Goal: Navigation & Orientation: Locate item on page

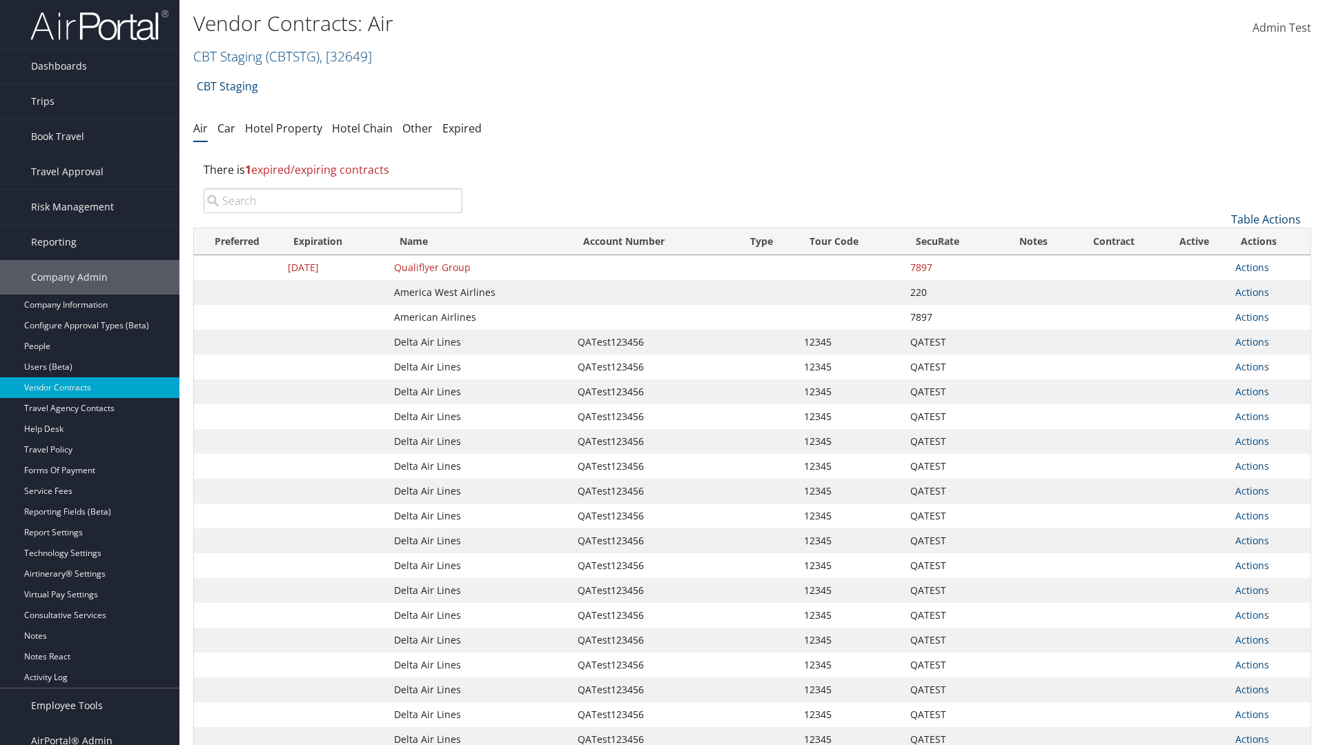
click at [1265, 219] on link "Table Actions" at bounding box center [1266, 219] width 70 height 15
click at [1219, 311] on link "Page Length" at bounding box center [1219, 310] width 181 height 23
click at [1219, 289] on link "50" at bounding box center [1219, 288] width 181 height 23
click at [1265, 219] on link "Table Actions" at bounding box center [1266, 219] width 70 height 15
click at [1219, 311] on link "Page Length" at bounding box center [1219, 310] width 181 height 23
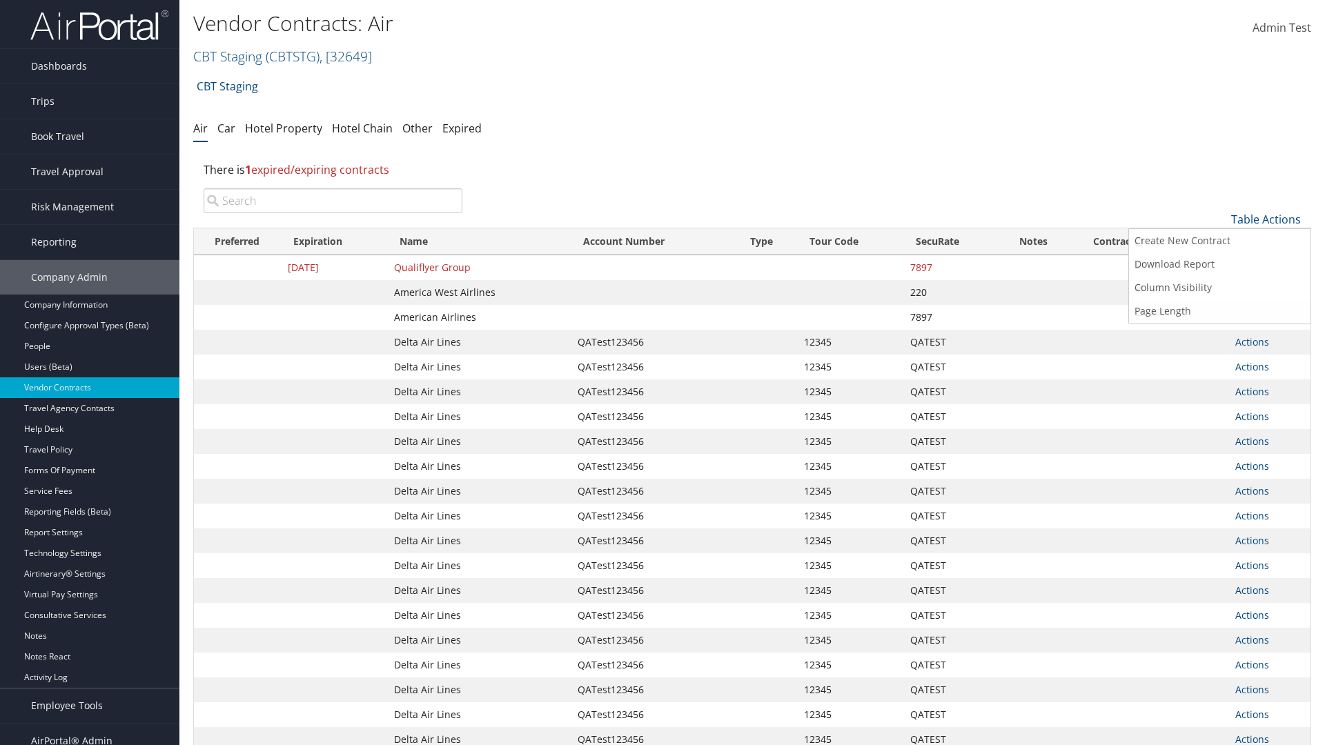
click at [1219, 313] on link "100" at bounding box center [1219, 312] width 181 height 23
click at [1265, 219] on link "Table Actions" at bounding box center [1266, 219] width 70 height 15
click at [1219, 311] on link "Page Length" at bounding box center [1219, 310] width 181 height 23
click at [1219, 242] on link "10" at bounding box center [1219, 241] width 181 height 23
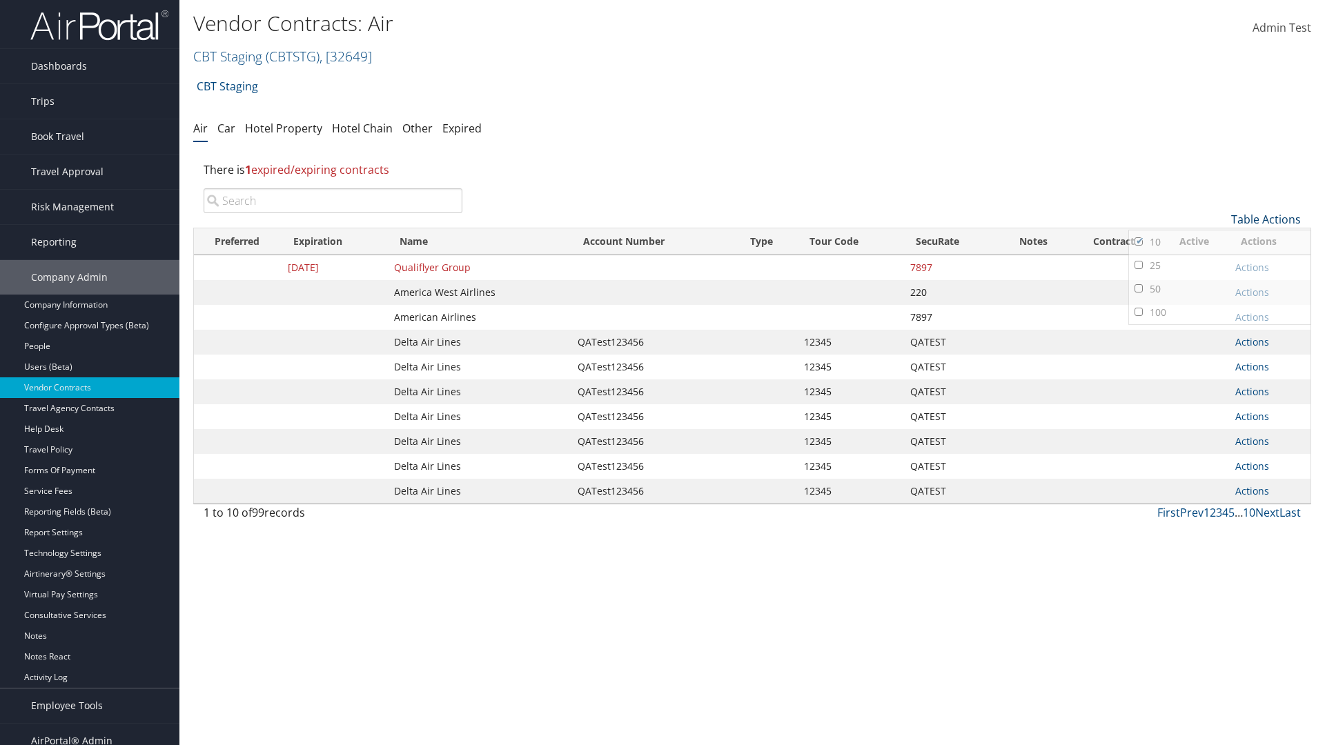
click at [1265, 219] on link "Table Actions" at bounding box center [1266, 219] width 70 height 15
click at [1219, 311] on link "Page Length" at bounding box center [1219, 310] width 181 height 23
click at [1219, 266] on link "25" at bounding box center [1219, 265] width 181 height 23
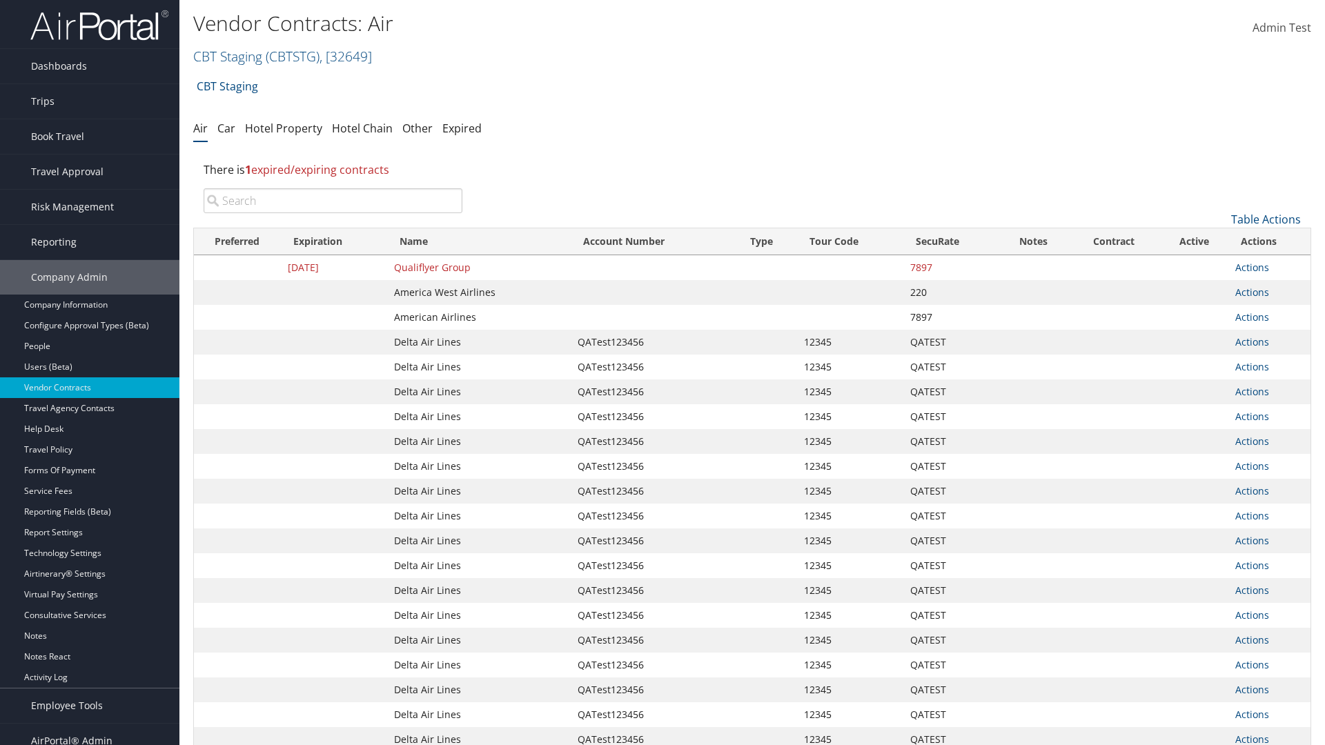
scroll to position [155, 0]
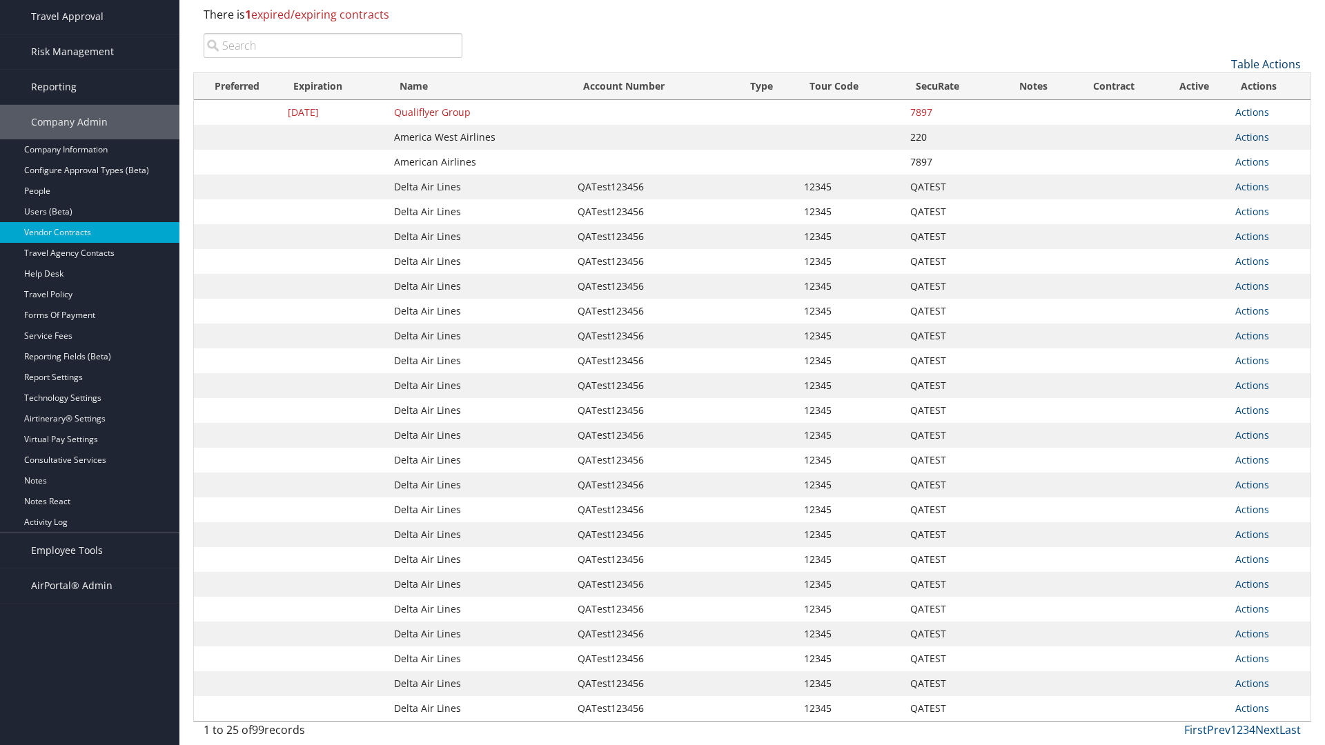
click at [1265, 64] on link "Table Actions" at bounding box center [1266, 64] width 70 height 15
click at [1219, 132] on link "Column Visibility" at bounding box center [1219, 132] width 181 height 23
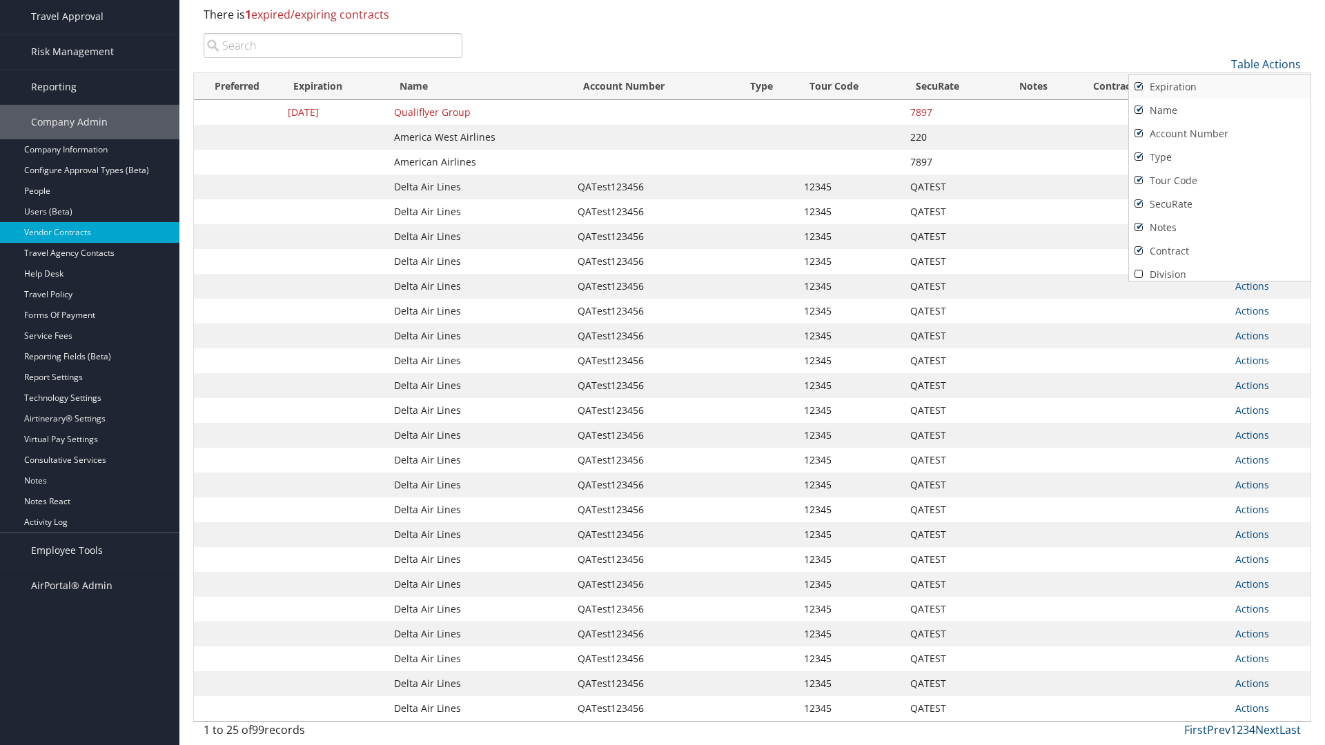
click at [1219, 87] on link "Expiration" at bounding box center [1219, 86] width 181 height 23
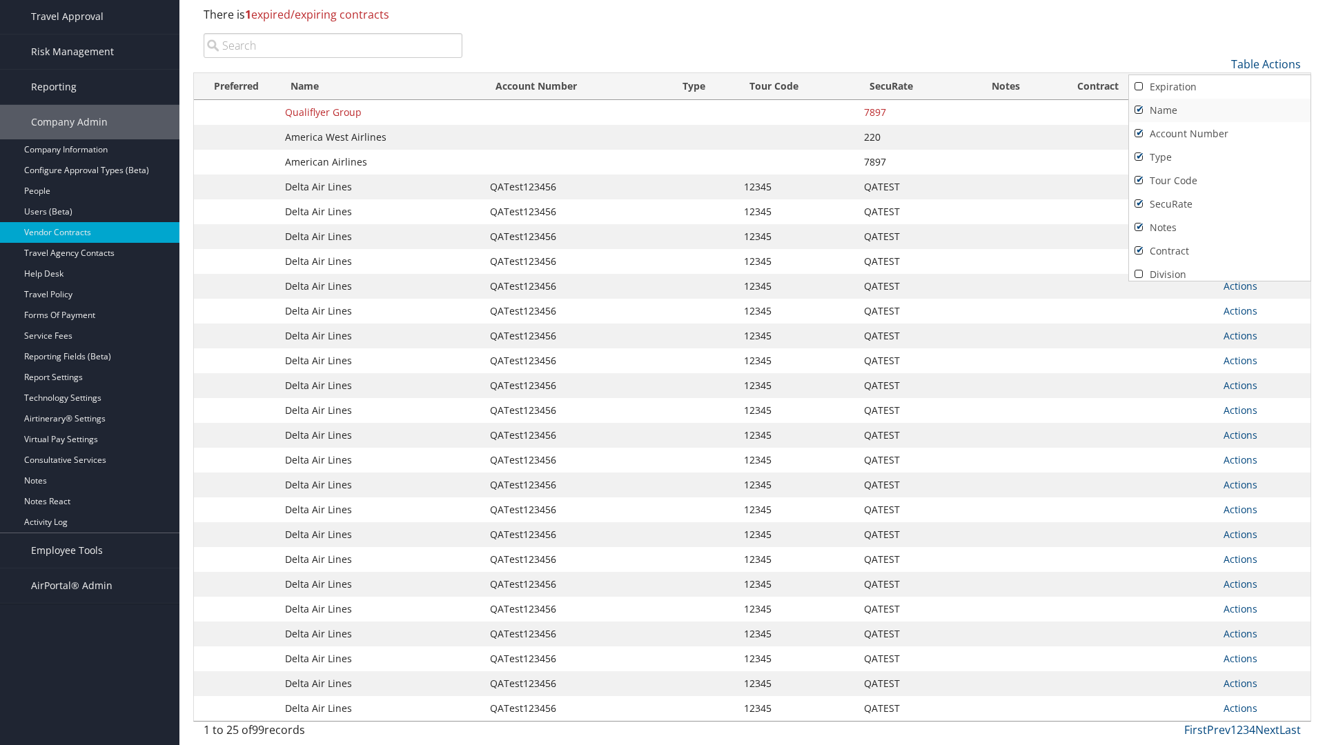
click at [1219, 110] on link "Name" at bounding box center [1219, 110] width 181 height 23
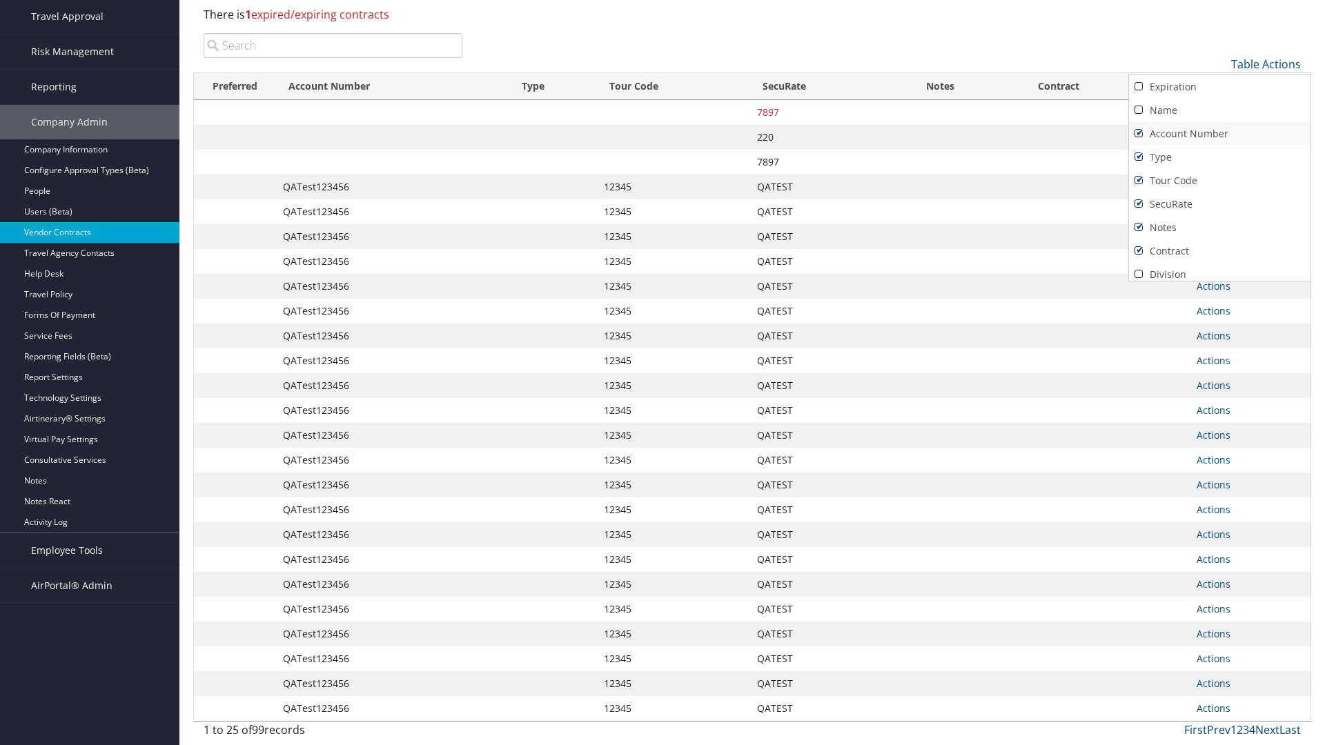
click at [1219, 134] on link "Account Number" at bounding box center [1219, 133] width 181 height 23
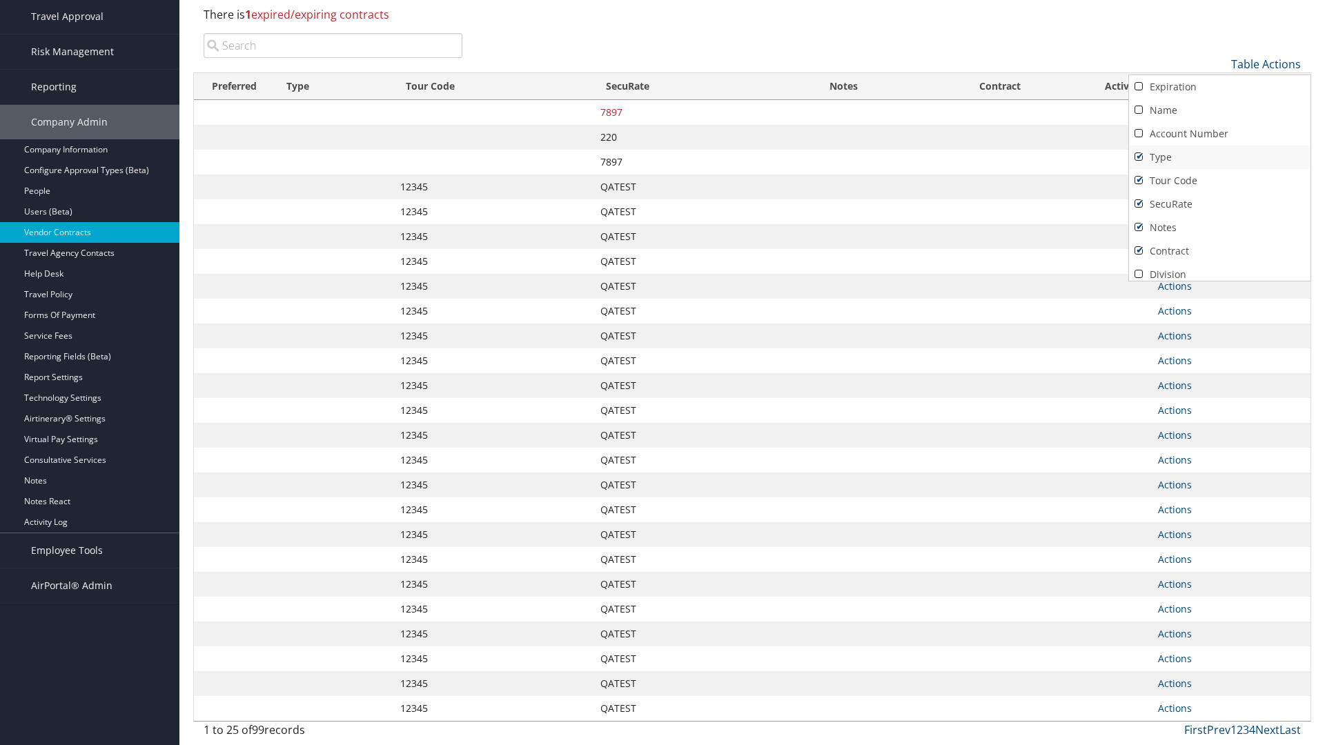
click at [1219, 157] on link "Type" at bounding box center [1219, 157] width 181 height 23
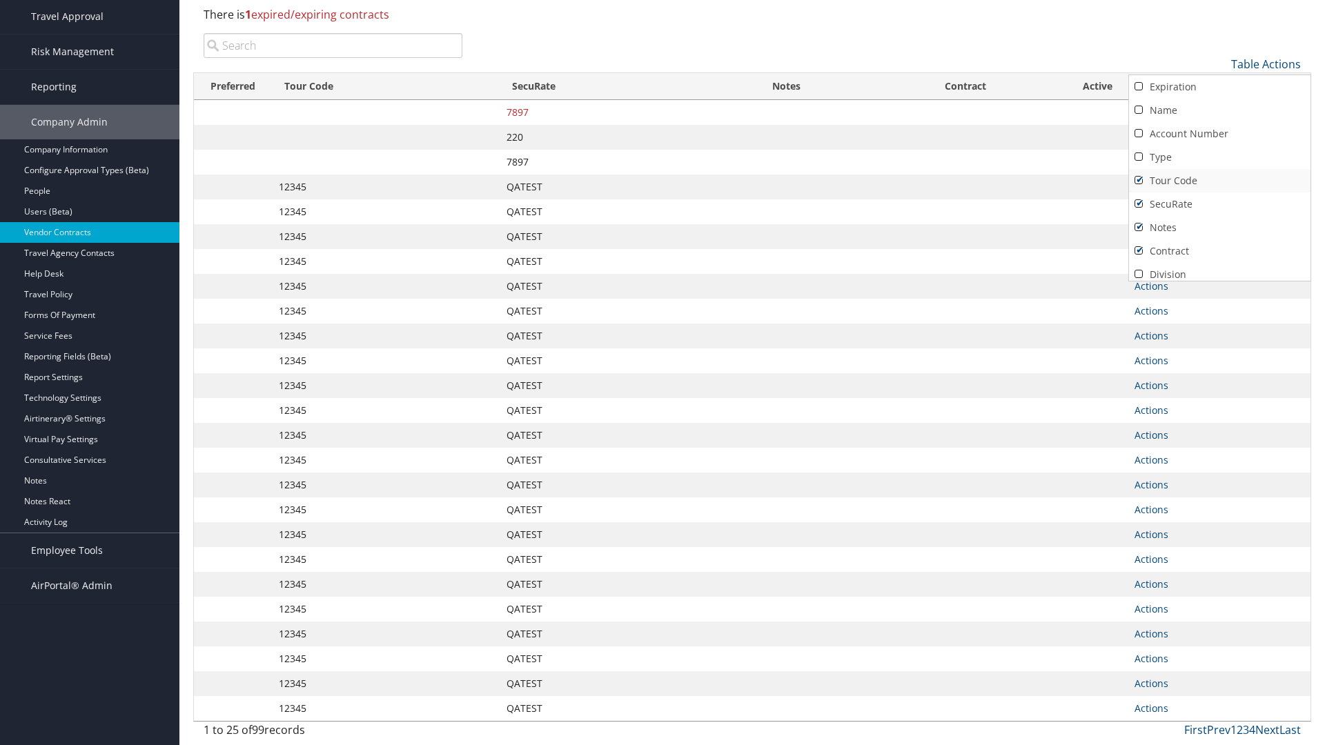
click at [1219, 181] on link "Tour Code" at bounding box center [1219, 180] width 181 height 23
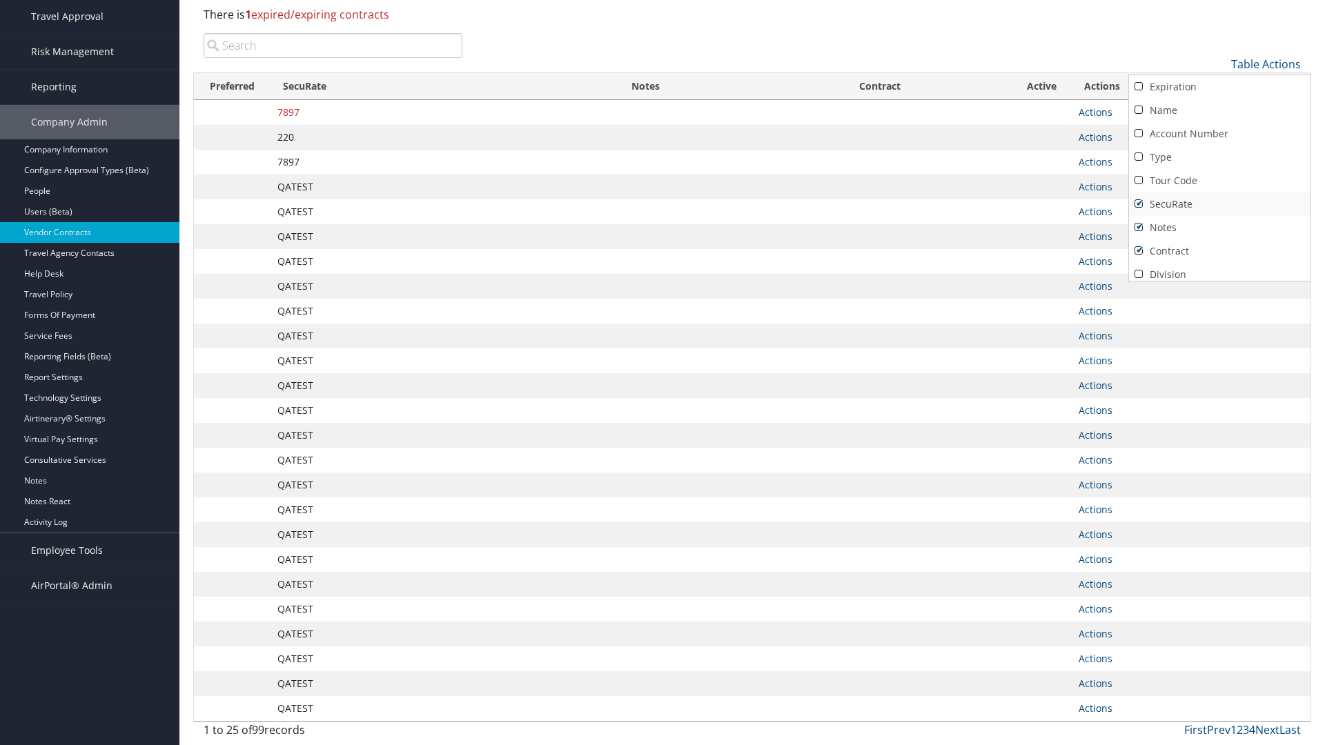
click at [1219, 204] on link "SecuRate" at bounding box center [1219, 204] width 181 height 23
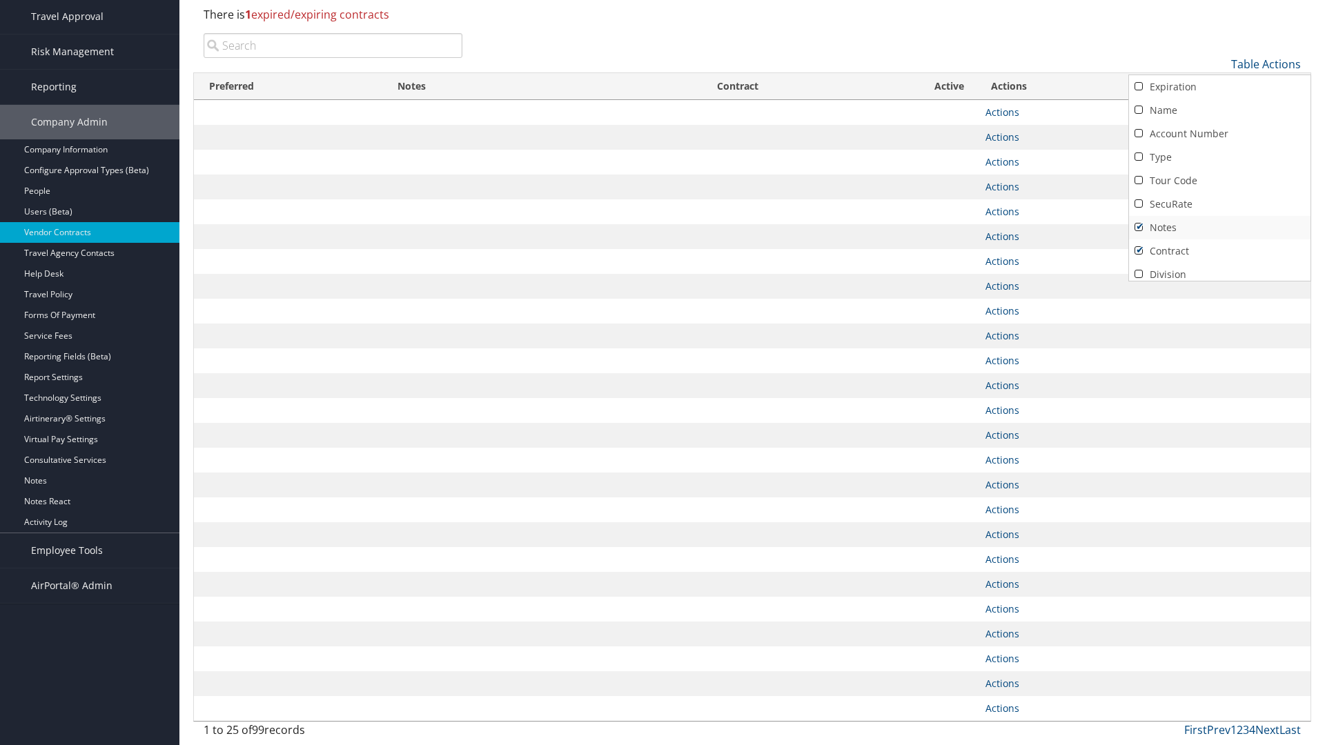
click at [1219, 228] on link "Notes" at bounding box center [1219, 227] width 181 height 23
